Goal: Complete Application Form: Complete application form

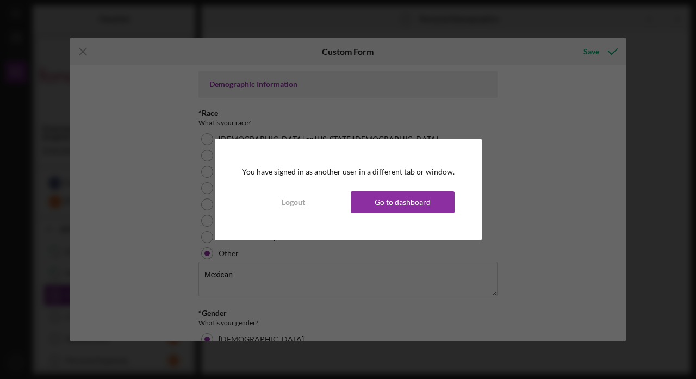
scroll to position [320, 0]
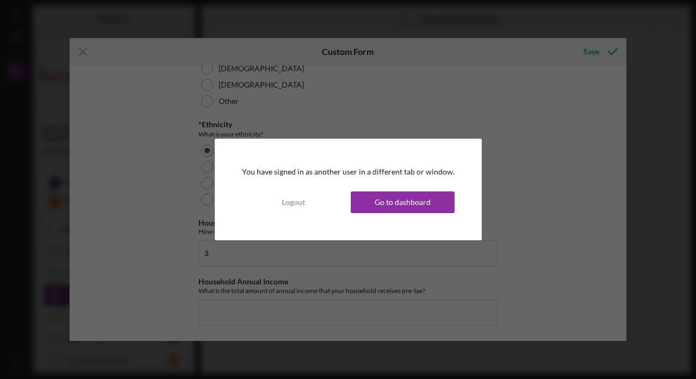
click at [350, 169] on p "You have signed in as another user in a different tab or window." at bounding box center [348, 172] width 213 height 12
click at [387, 208] on div "Go to dashboard" at bounding box center [403, 202] width 56 height 22
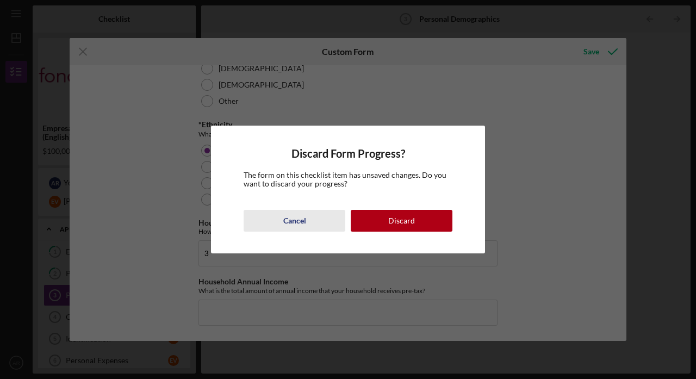
click at [310, 214] on button "Cancel" at bounding box center [295, 221] width 102 height 22
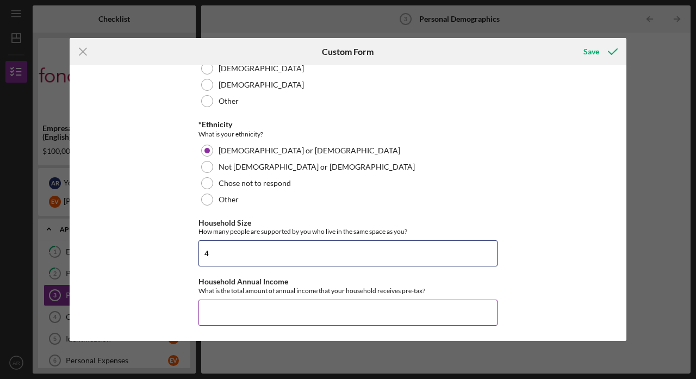
type input "4"
click at [234, 312] on input "Household Annual Income" at bounding box center [347, 313] width 299 height 26
type input "$220,000"
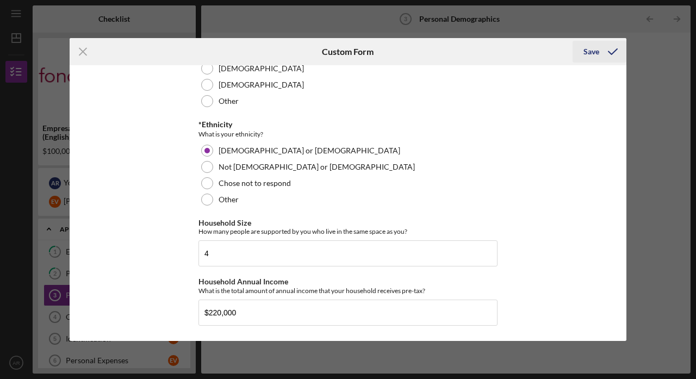
click at [610, 50] on icon "submit" at bounding box center [612, 51] width 27 height 27
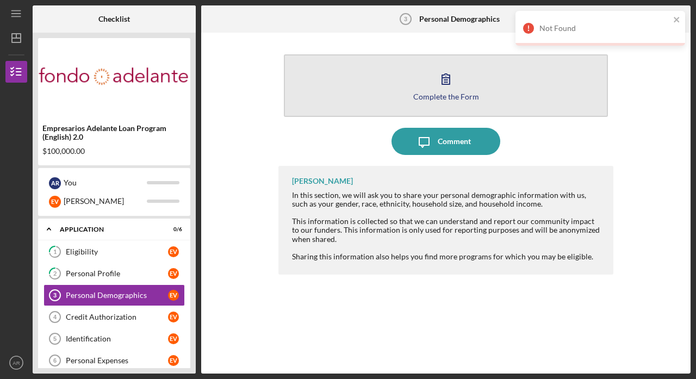
click at [487, 103] on button "Complete the Form Form" at bounding box center [446, 85] width 324 height 63
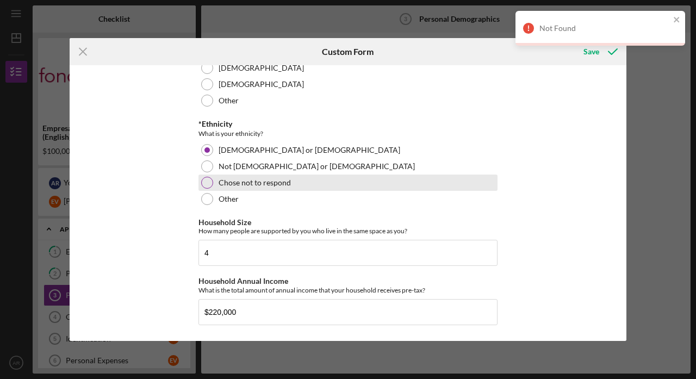
scroll to position [320, 0]
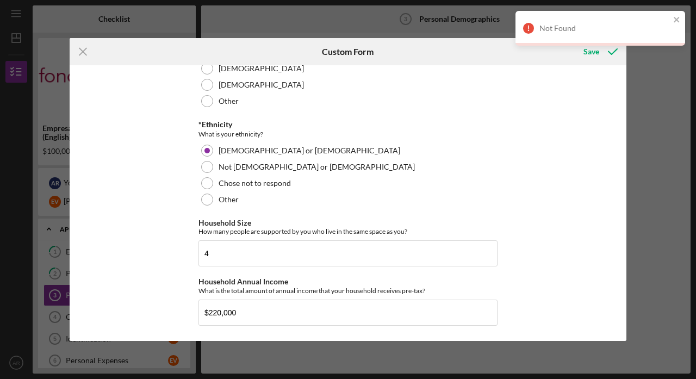
click at [591, 53] on div "Not Found" at bounding box center [600, 33] width 174 height 48
click at [611, 49] on div "Not Found" at bounding box center [600, 33] width 174 height 48
click at [612, 57] on icon "submit" at bounding box center [612, 51] width 27 height 27
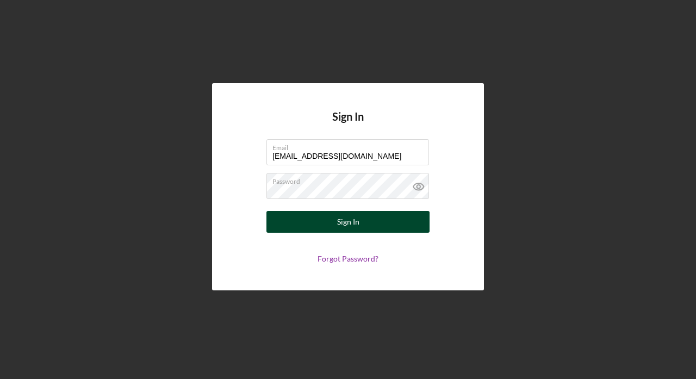
drag, startPoint x: 0, startPoint y: 0, endPoint x: 317, endPoint y: 216, distance: 383.5
click at [317, 216] on button "Sign In" at bounding box center [347, 222] width 163 height 22
